Goal: Find specific page/section: Locate a particular part of the current website

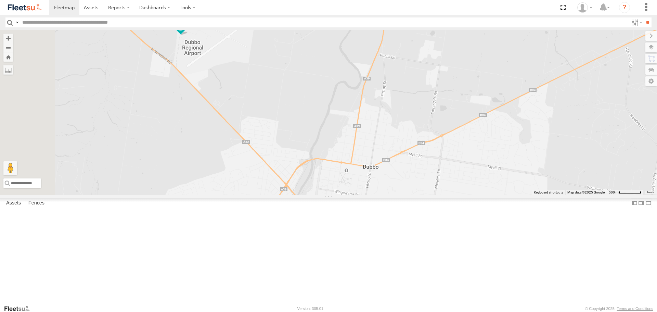
drag, startPoint x: 283, startPoint y: 86, endPoint x: 362, endPoint y: 111, distance: 83.5
click at [362, 111] on div "LDV VAN Ford Transit 2019" at bounding box center [328, 112] width 657 height 164
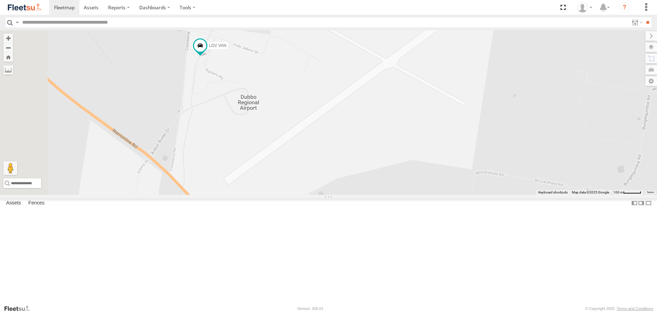
drag, startPoint x: 345, startPoint y: 117, endPoint x: 358, endPoint y: 120, distance: 14.0
click at [358, 120] on div "LDV VAN Ford Transit 2019" at bounding box center [328, 112] width 657 height 164
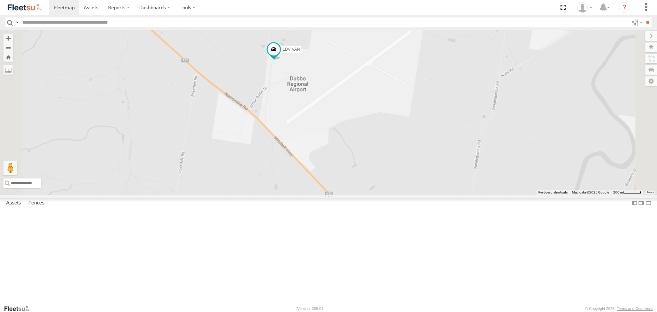
drag, startPoint x: 463, startPoint y: 179, endPoint x: 325, endPoint y: 92, distance: 163.0
click at [325, 92] on div "LDV VAN Ford Transit 2019" at bounding box center [328, 112] width 657 height 164
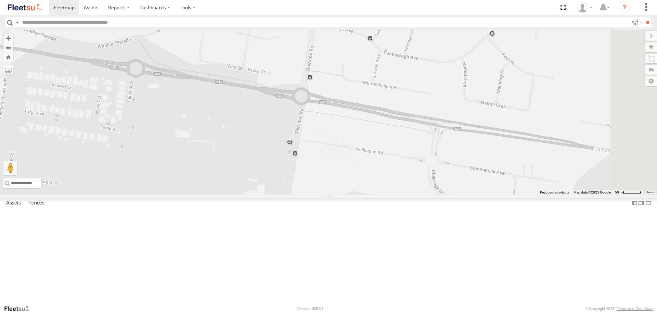
drag, startPoint x: 485, startPoint y: 104, endPoint x: 472, endPoint y: 157, distance: 54.1
click at [472, 157] on div "LDV VAN Ford Transit 2019" at bounding box center [328, 112] width 657 height 164
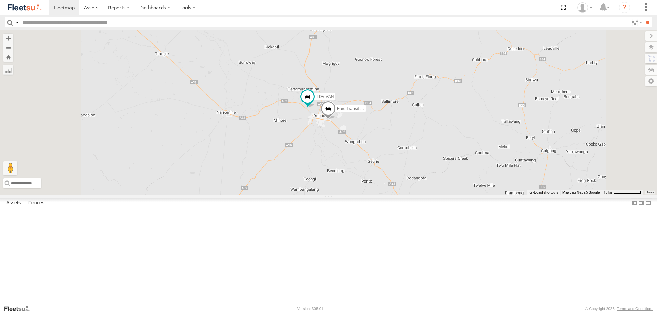
drag, startPoint x: 415, startPoint y: 205, endPoint x: 304, endPoint y: 156, distance: 120.9
click at [312, 164] on div "LDV VAN Ford Transit 2019" at bounding box center [328, 112] width 657 height 164
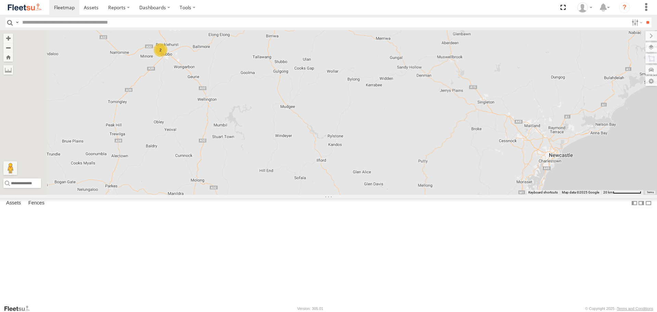
drag, startPoint x: 346, startPoint y: 156, endPoint x: 376, endPoint y: 159, distance: 29.6
click at [383, 157] on div "2" at bounding box center [328, 112] width 657 height 164
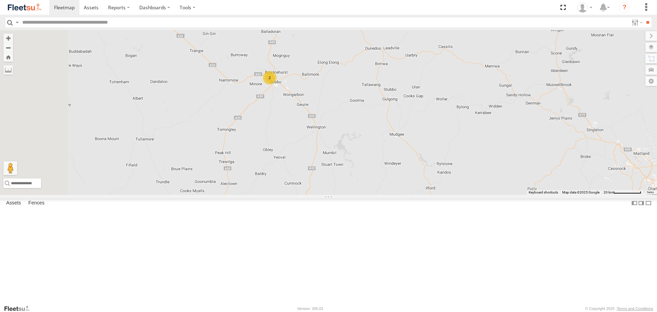
drag, startPoint x: 397, startPoint y: 124, endPoint x: 388, endPoint y: 148, distance: 25.2
click at [390, 147] on div "2" at bounding box center [328, 112] width 657 height 164
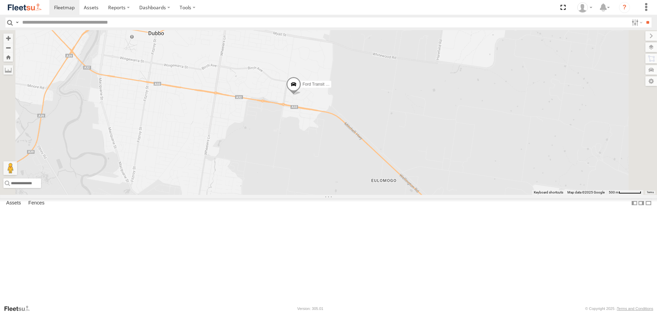
drag, startPoint x: 360, startPoint y: 123, endPoint x: 355, endPoint y: 176, distance: 52.9
click at [355, 176] on div "Ford Transit 2019" at bounding box center [328, 112] width 657 height 164
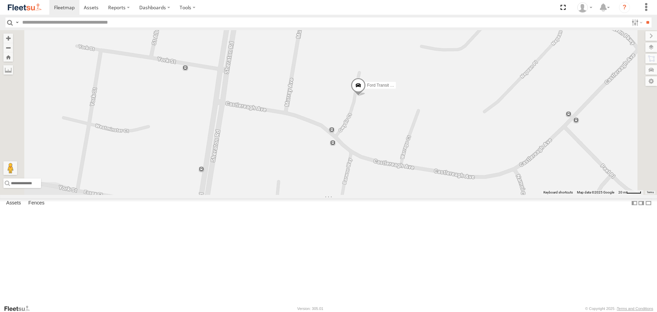
drag, startPoint x: 500, startPoint y: 105, endPoint x: 472, endPoint y: 139, distance: 43.5
click at [399, 88] on span "Ford Transit 2019" at bounding box center [383, 85] width 32 height 5
